Goal: Contribute content: Add original content to the website for others to see

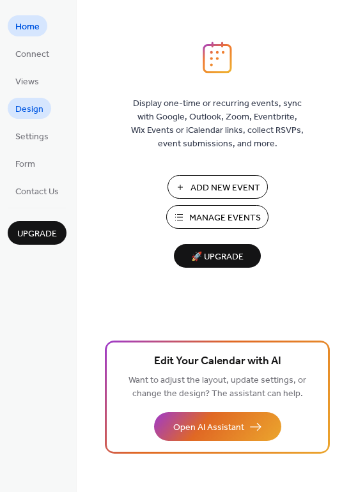
click at [37, 105] on span "Design" at bounding box center [29, 109] width 28 height 13
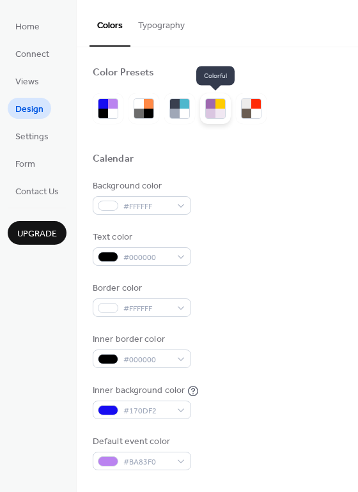
click at [218, 117] on div at bounding box center [220, 114] width 10 height 10
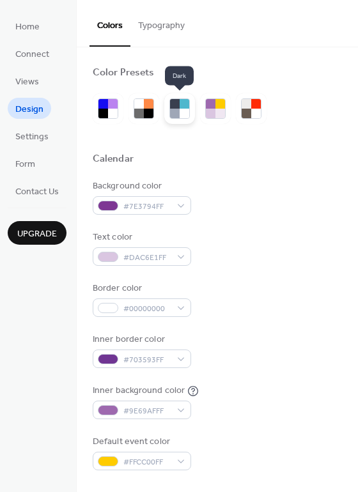
click at [178, 102] on div at bounding box center [175, 104] width 10 height 10
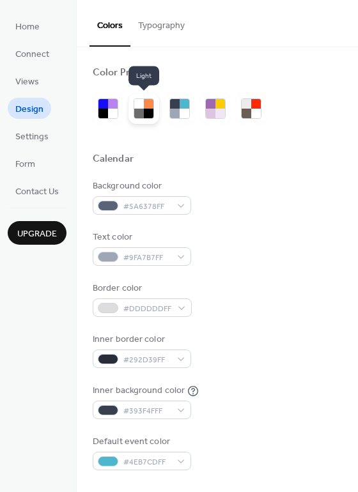
click at [141, 104] on div at bounding box center [139, 104] width 10 height 10
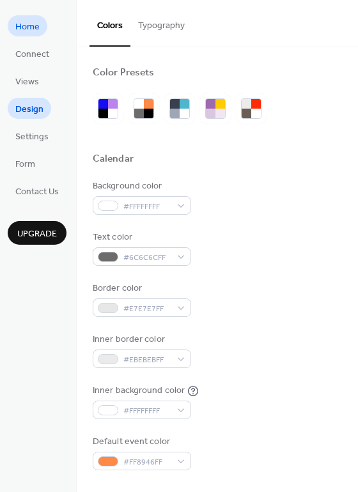
click at [34, 27] on span "Home" at bounding box center [27, 26] width 24 height 13
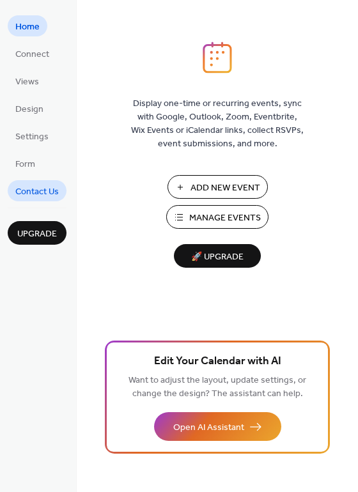
click at [38, 187] on span "Contact Us" at bounding box center [36, 191] width 43 height 13
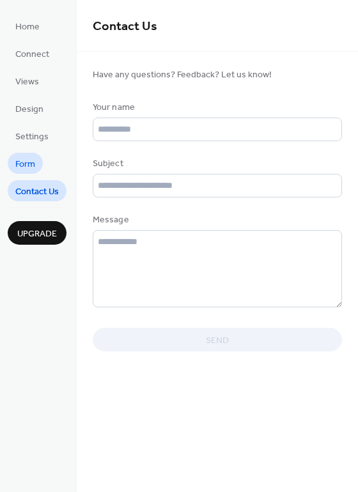
click at [29, 164] on span "Form" at bounding box center [25, 164] width 20 height 13
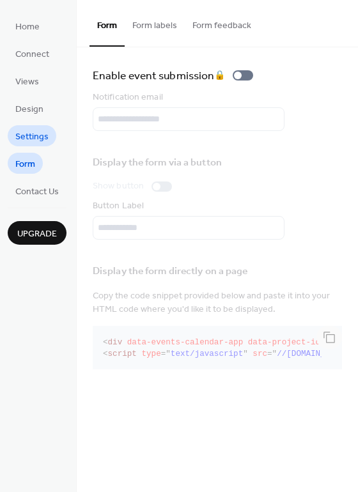
click at [27, 144] on span "Settings" at bounding box center [31, 136] width 33 height 13
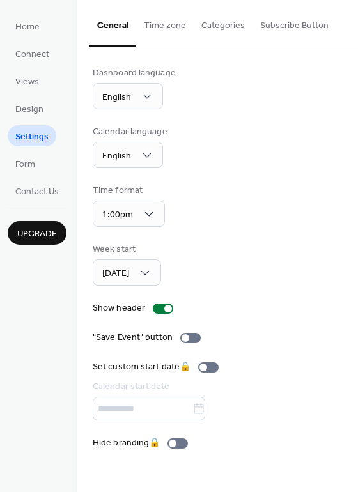
click at [24, 124] on ul "Home Connect Views Design Settings Form Contact Us" at bounding box center [37, 108] width 59 height 186
click at [26, 104] on span "Design" at bounding box center [29, 109] width 28 height 13
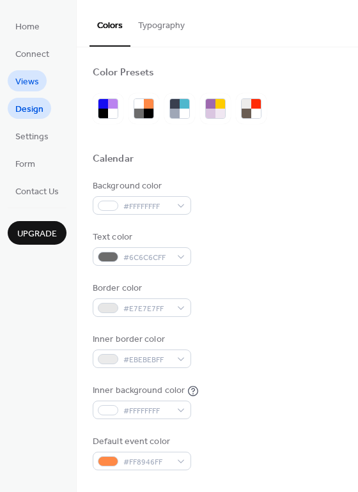
click at [26, 88] on span "Views" at bounding box center [27, 81] width 24 height 13
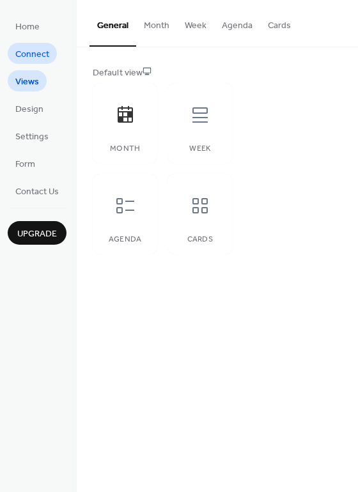
click at [30, 58] on span "Connect" at bounding box center [32, 54] width 34 height 13
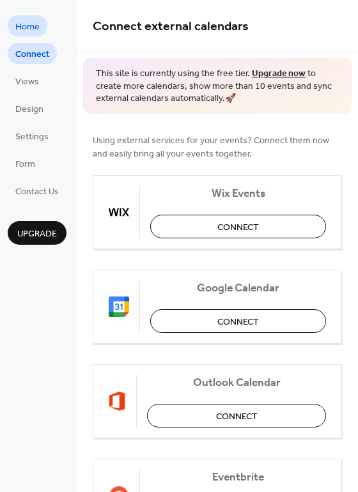
click at [35, 30] on span "Home" at bounding box center [27, 26] width 24 height 13
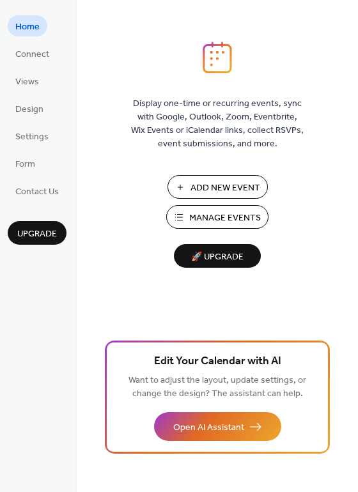
click at [201, 216] on span "Manage Events" at bounding box center [225, 218] width 72 height 13
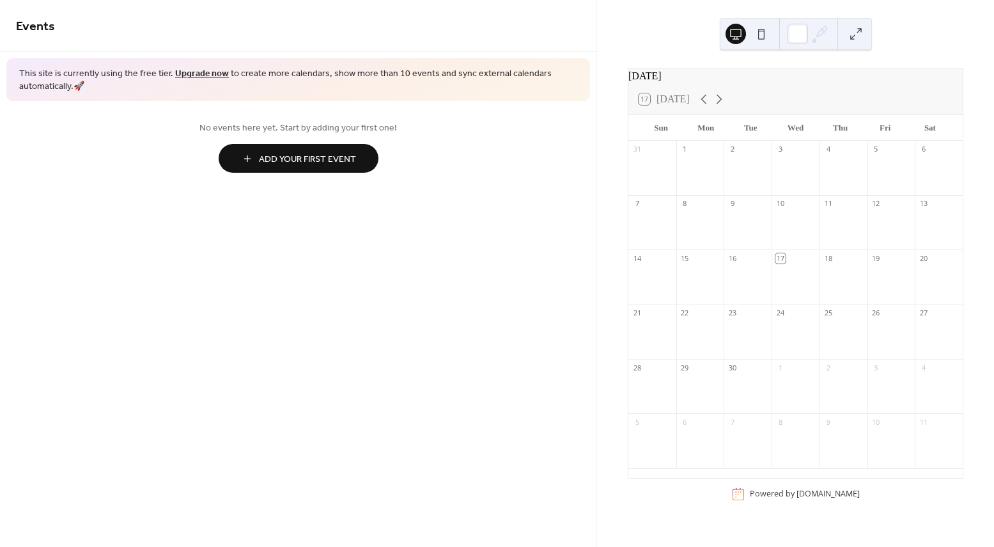
click at [309, 155] on span "Add Your First Event" at bounding box center [307, 159] width 97 height 13
